Goal: Task Accomplishment & Management: Use online tool/utility

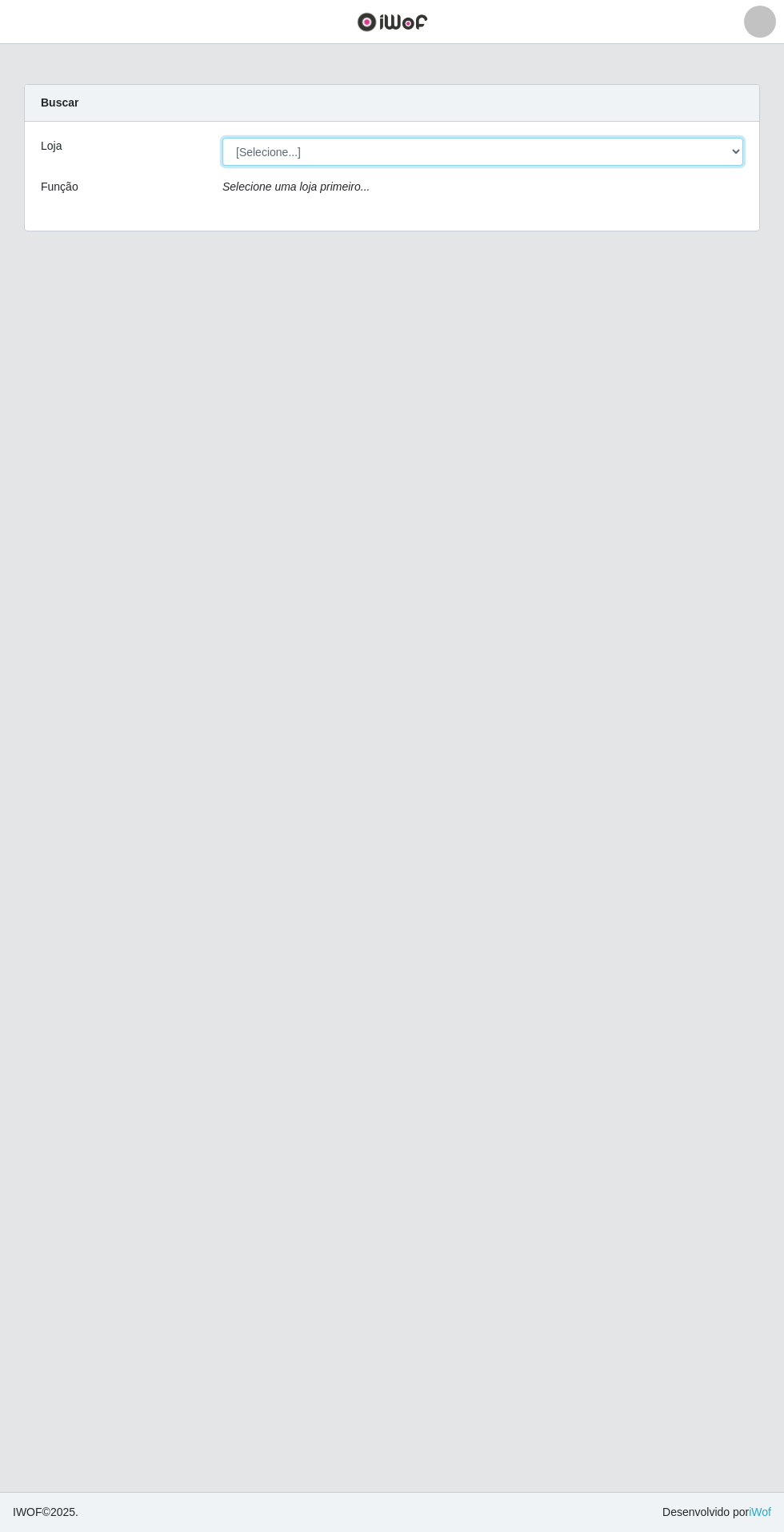
click at [705, 149] on select "[Selecione...] Atacado Vem - Loja 31 [GEOGRAPHIC_DATA]" at bounding box center [482, 152] width 521 height 28
select select "437"
click at [222, 138] on select "[Selecione...] Atacado Vem - Loja 31 [GEOGRAPHIC_DATA]" at bounding box center [482, 152] width 521 height 28
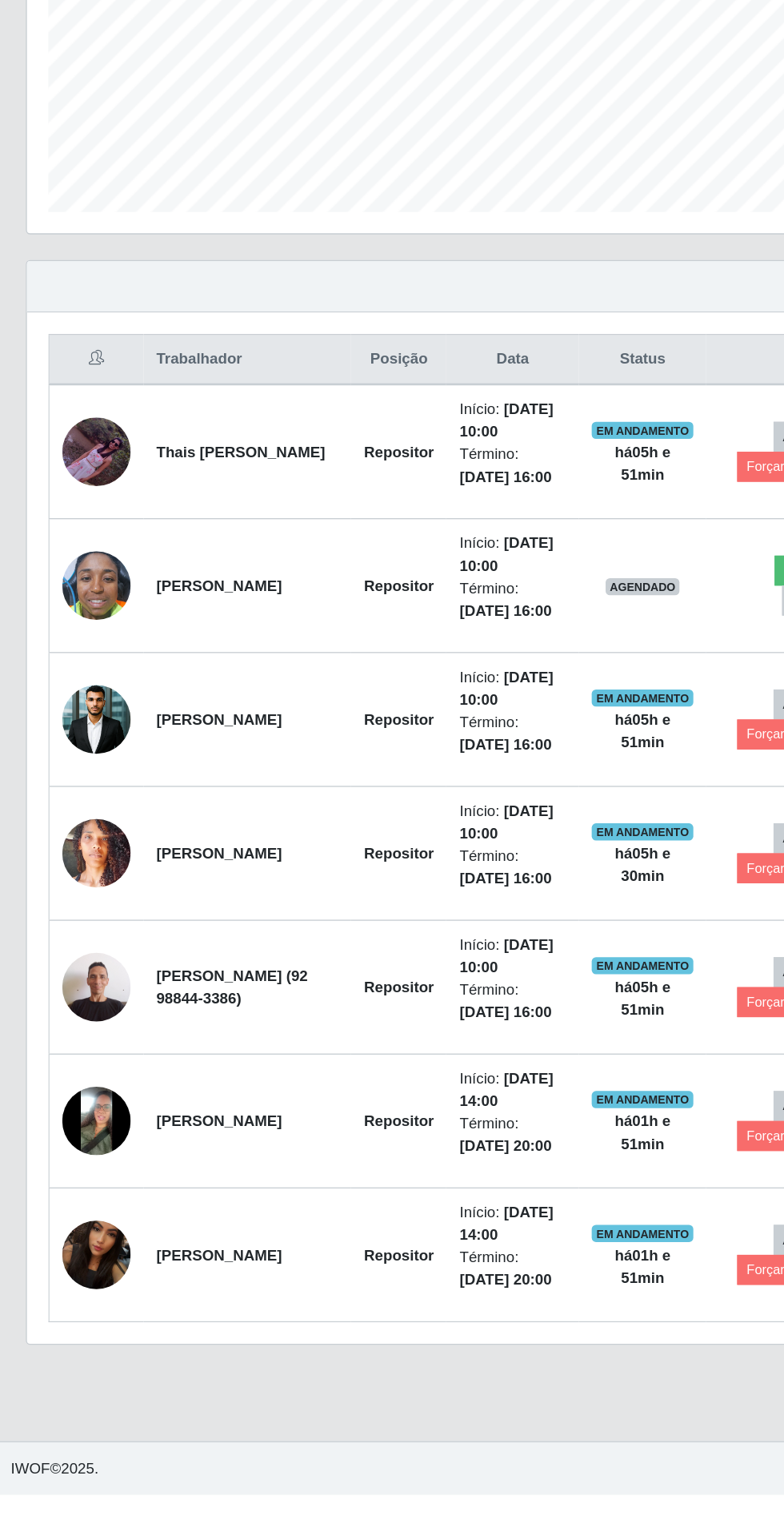
click at [97, 1363] on img at bounding box center [77, 1353] width 51 height 92
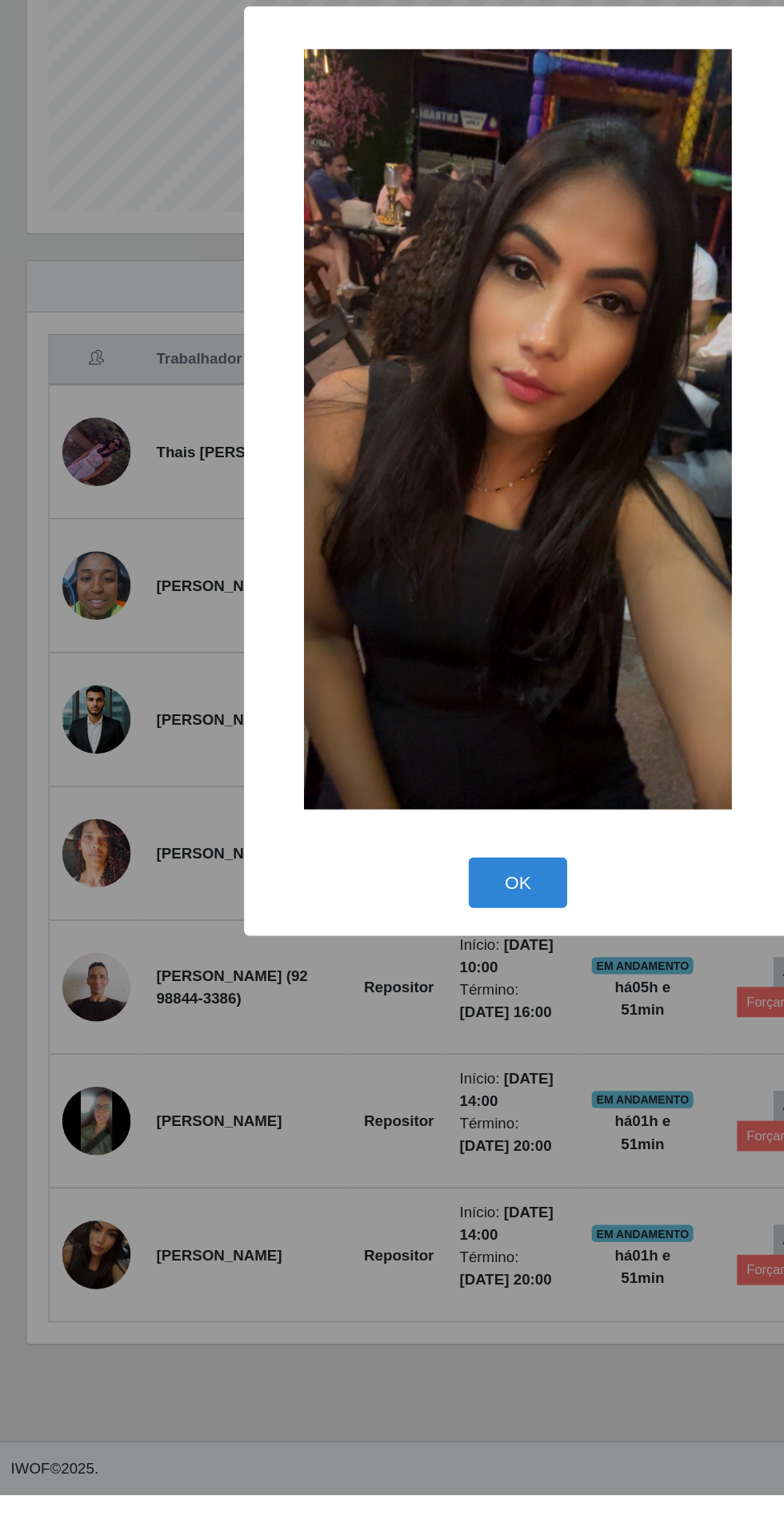
click at [338, 1492] on div "× OK Cancel" at bounding box center [392, 766] width 784 height 1532
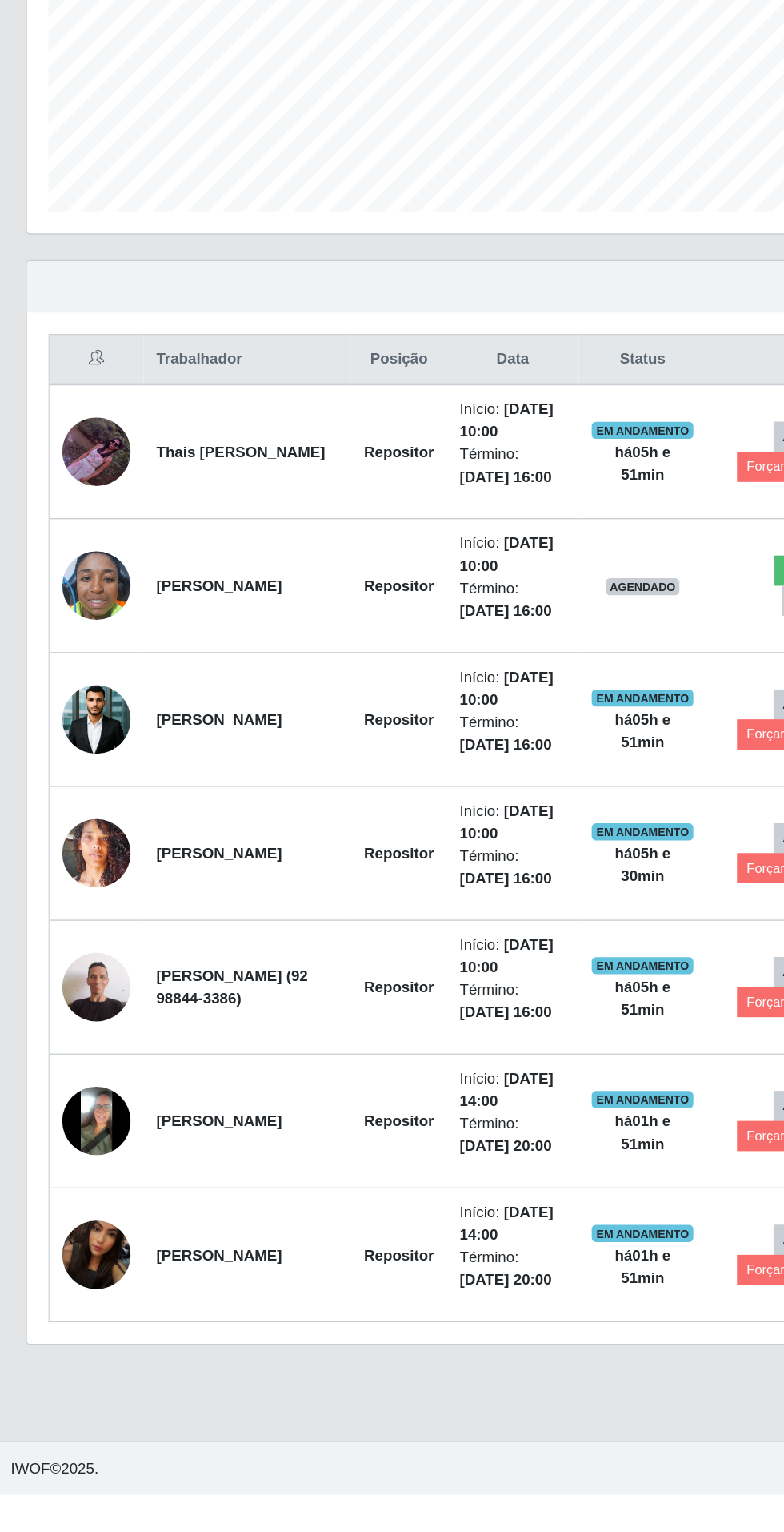
click at [94, 1257] on img at bounding box center [77, 1253] width 51 height 51
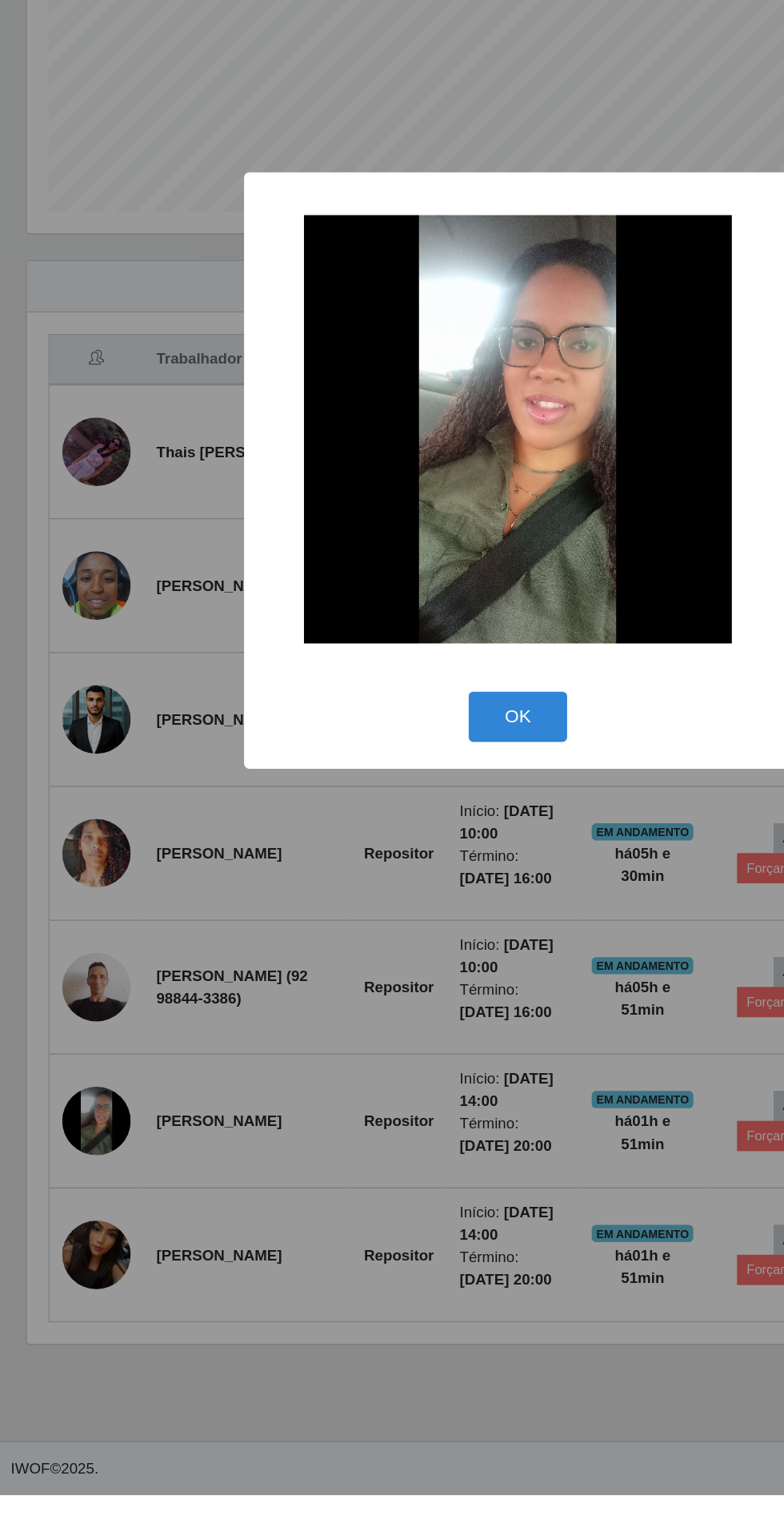
click at [309, 1481] on div "× OK Cancel" at bounding box center [392, 766] width 784 height 1532
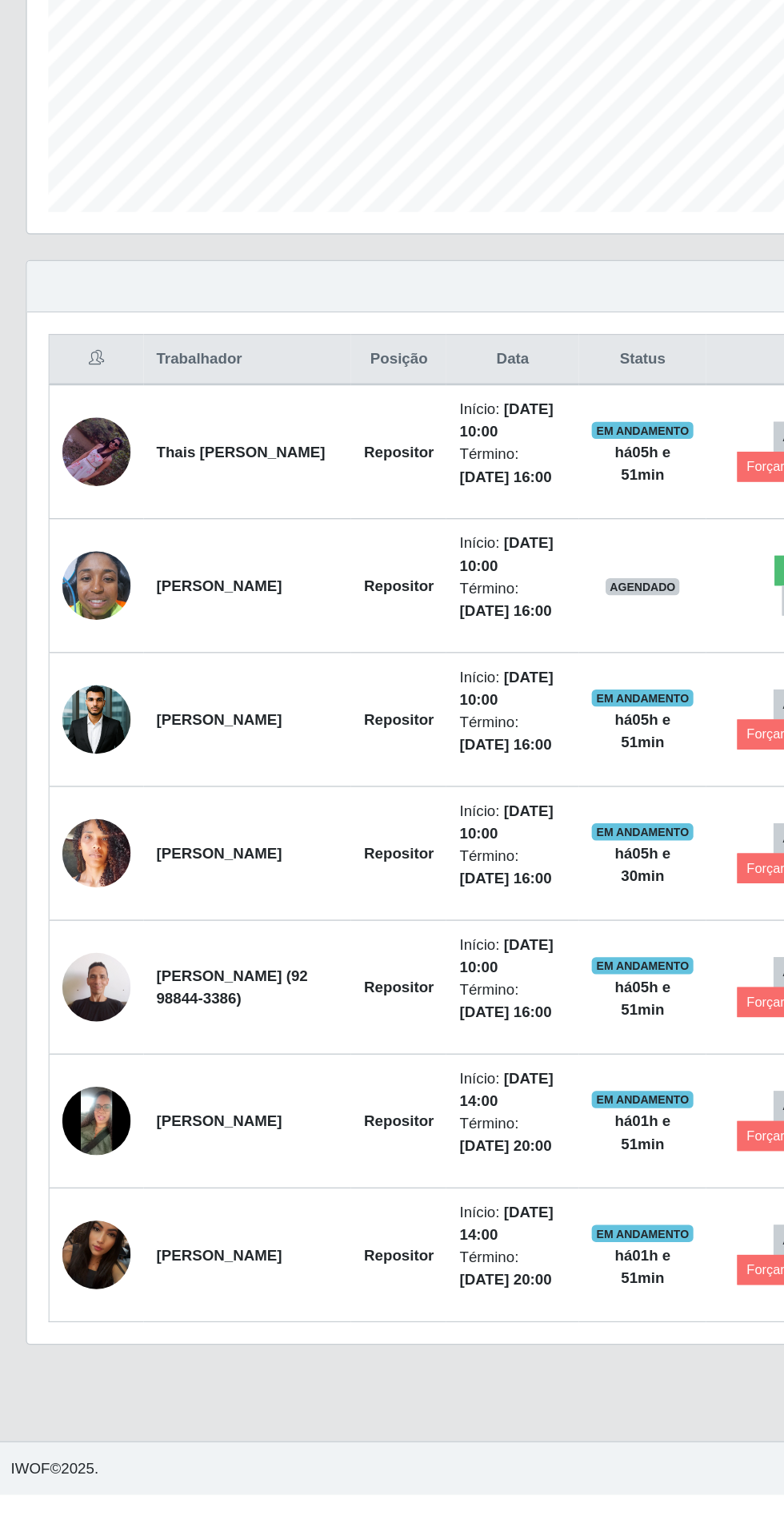
click at [75, 1257] on img at bounding box center [77, 1253] width 51 height 51
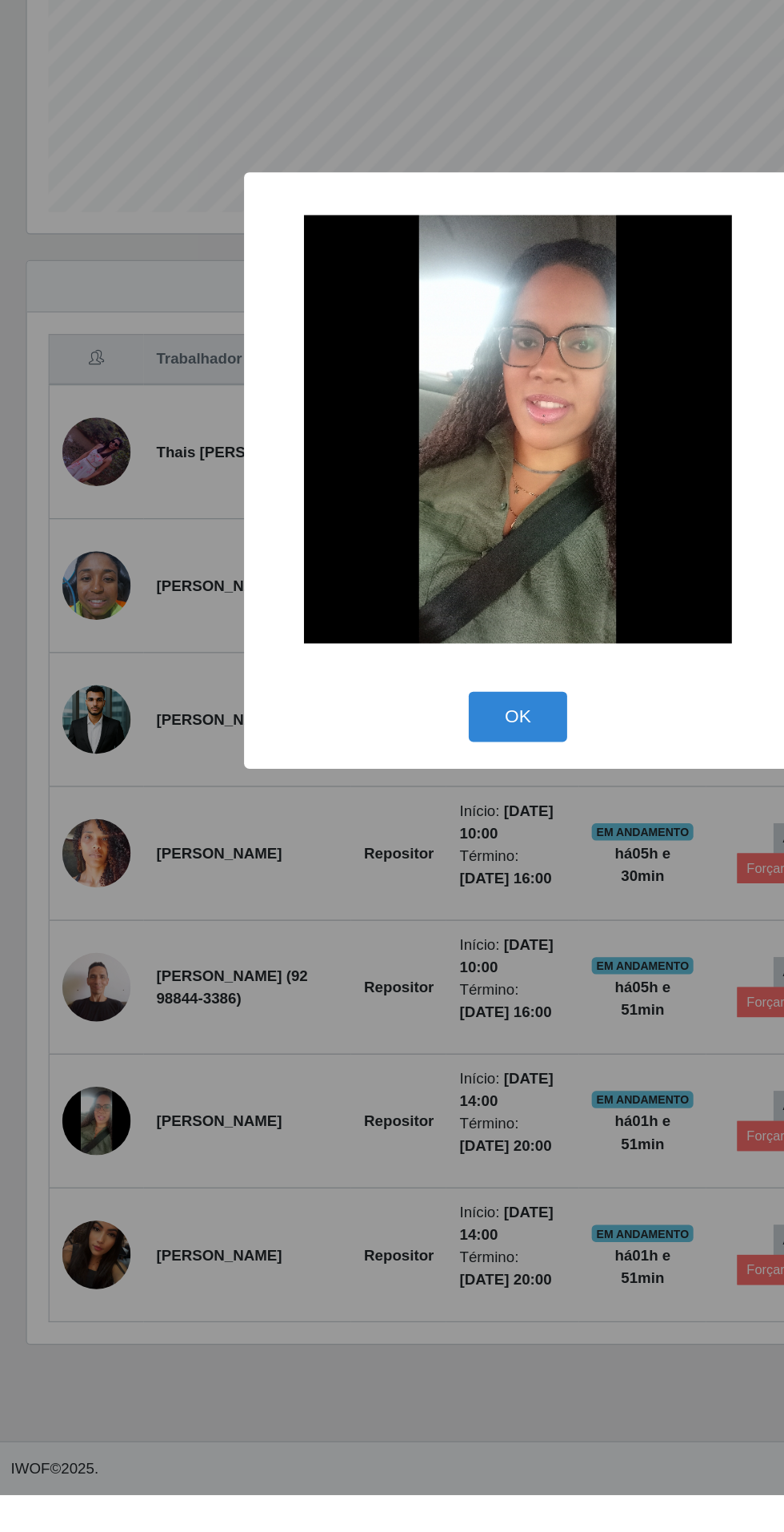
click at [266, 1500] on div "× OK Cancel" at bounding box center [392, 766] width 784 height 1532
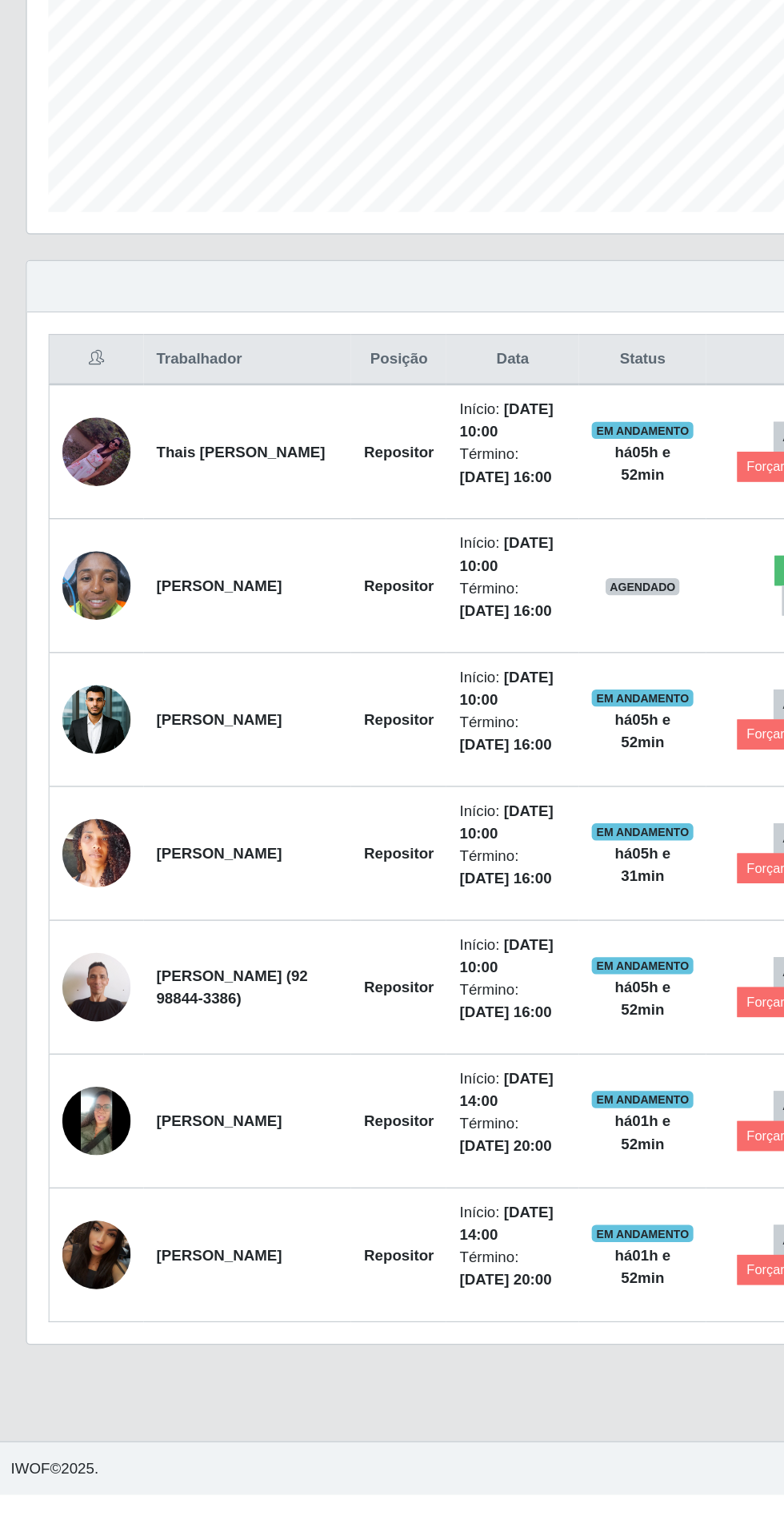
click at [47, 1521] on span "IWOF © 2025 ." at bounding box center [46, 1512] width 66 height 17
click at [51, 1531] on footer "IWOF © 2025 . Desenvolvido por iWof" at bounding box center [392, 1512] width 784 height 40
click at [581, 1359] on button "Forçar Encerramento" at bounding box center [610, 1364] width 108 height 22
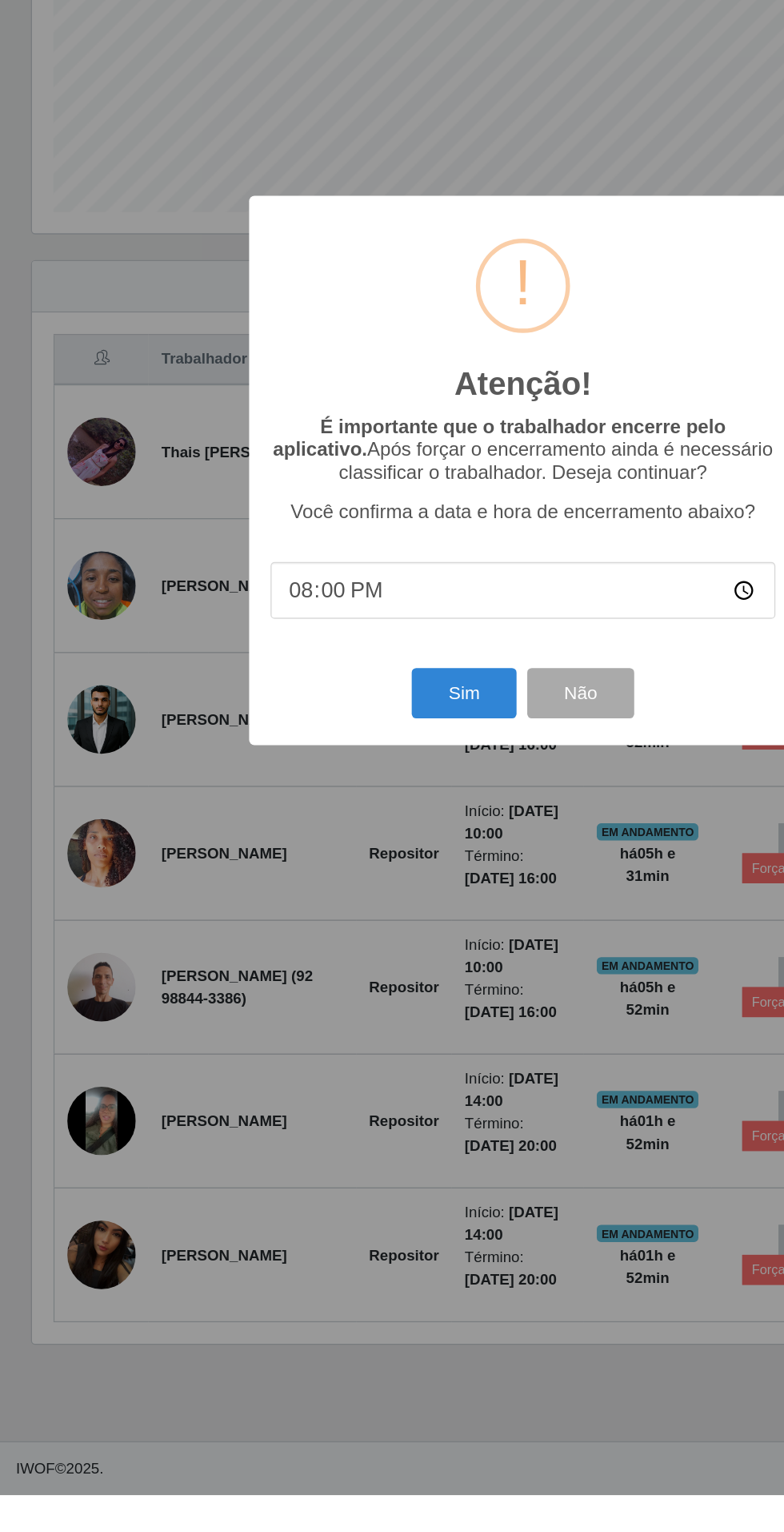
click at [1, 1531] on div "Atenção! × É importante que o trabalhador encerre pelo aplicativo. Após forçar …" at bounding box center [392, 766] width 784 height 1532
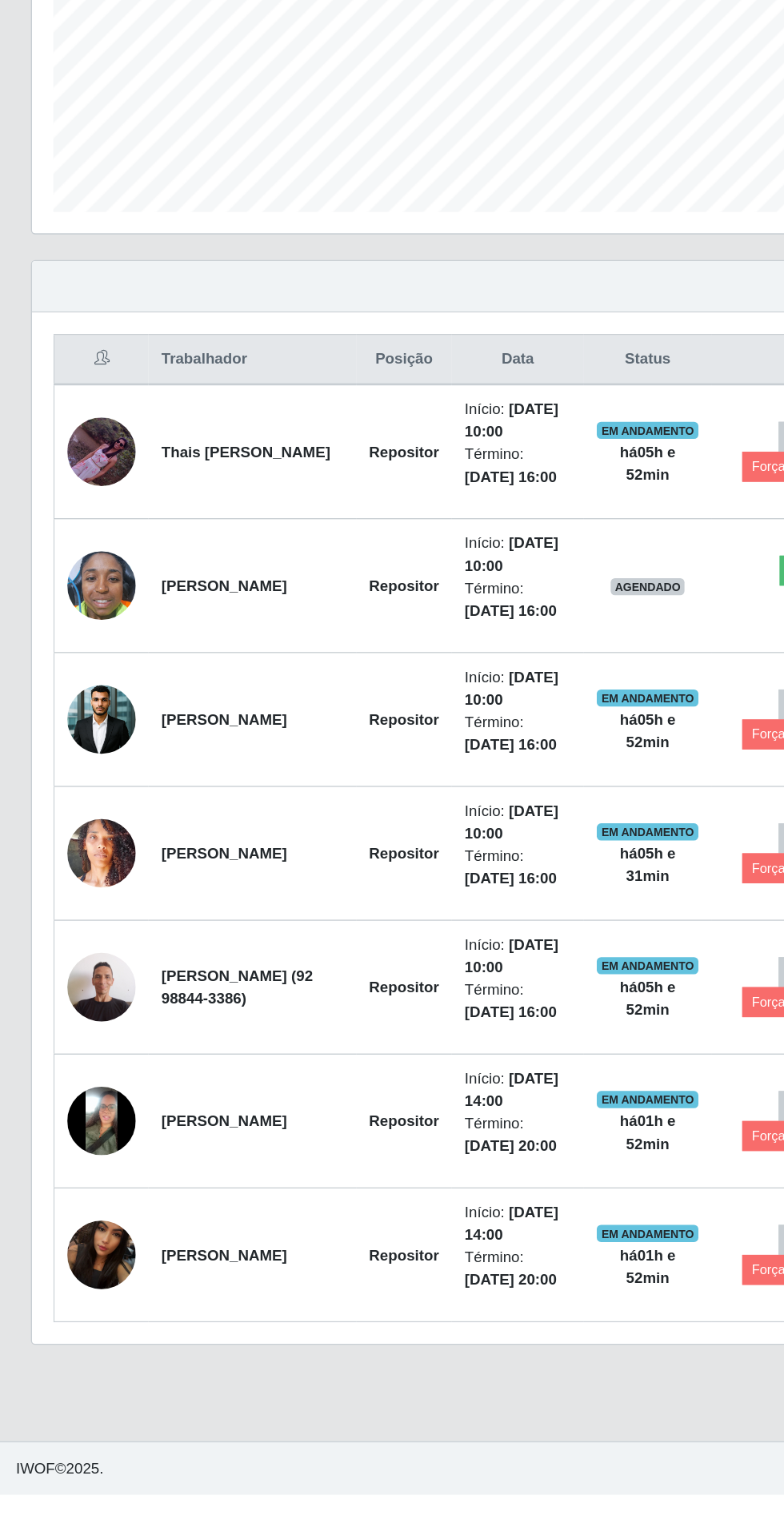
click at [74, 1531] on footer "IWOF © 2025 . Desenvolvido por iWof" at bounding box center [392, 1512] width 784 height 40
click at [511, 1531] on footer "IWOF © 2025 . Desenvolvido por iWof" at bounding box center [392, 1512] width 784 height 40
click at [509, 1531] on footer "IWOF © 2025 . Desenvolvido por iWof" at bounding box center [392, 1512] width 784 height 40
click at [530, 1531] on footer "IWOF © 2025 . Desenvolvido por iWof" at bounding box center [392, 1512] width 784 height 40
click at [539, 1531] on footer "IWOF © 2025 . Desenvolvido por iWof" at bounding box center [392, 1512] width 784 height 40
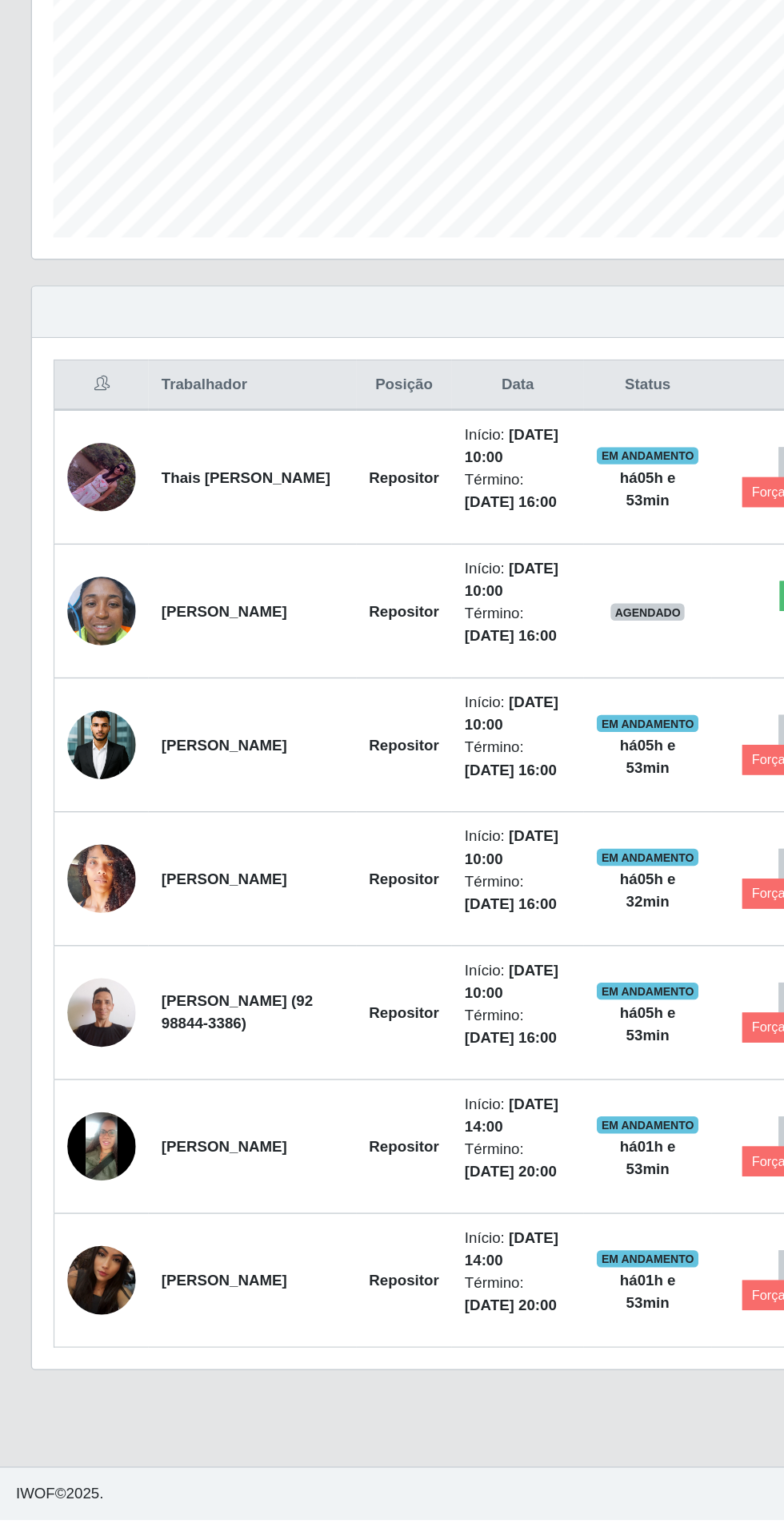
scroll to position [70, 0]
